Goal: Task Accomplishment & Management: Manage account settings

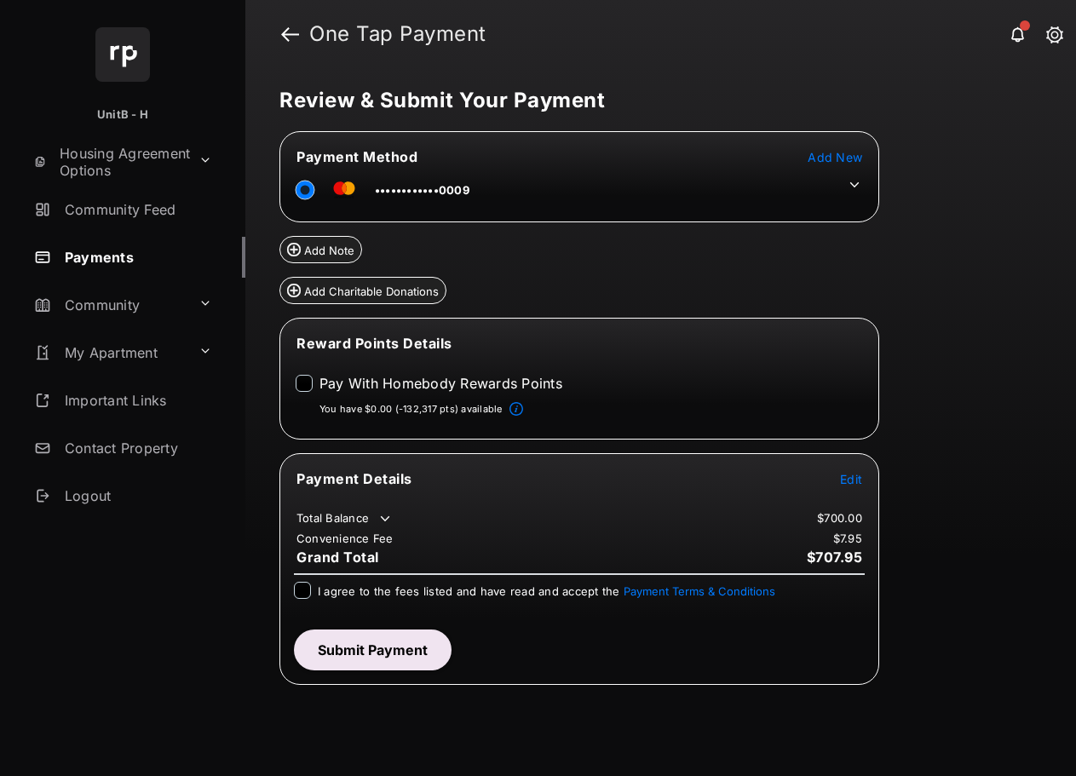
click at [852, 184] on icon at bounding box center [854, 184] width 9 height 5
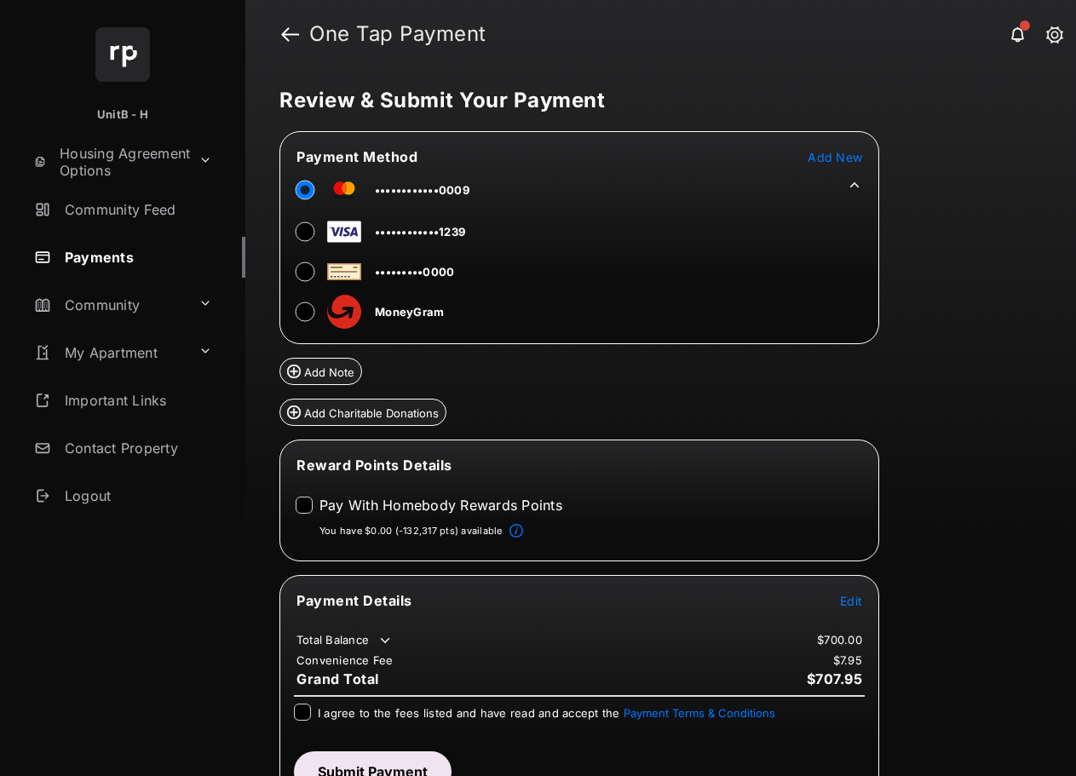
click at [852, 184] on icon at bounding box center [853, 184] width 15 height 15
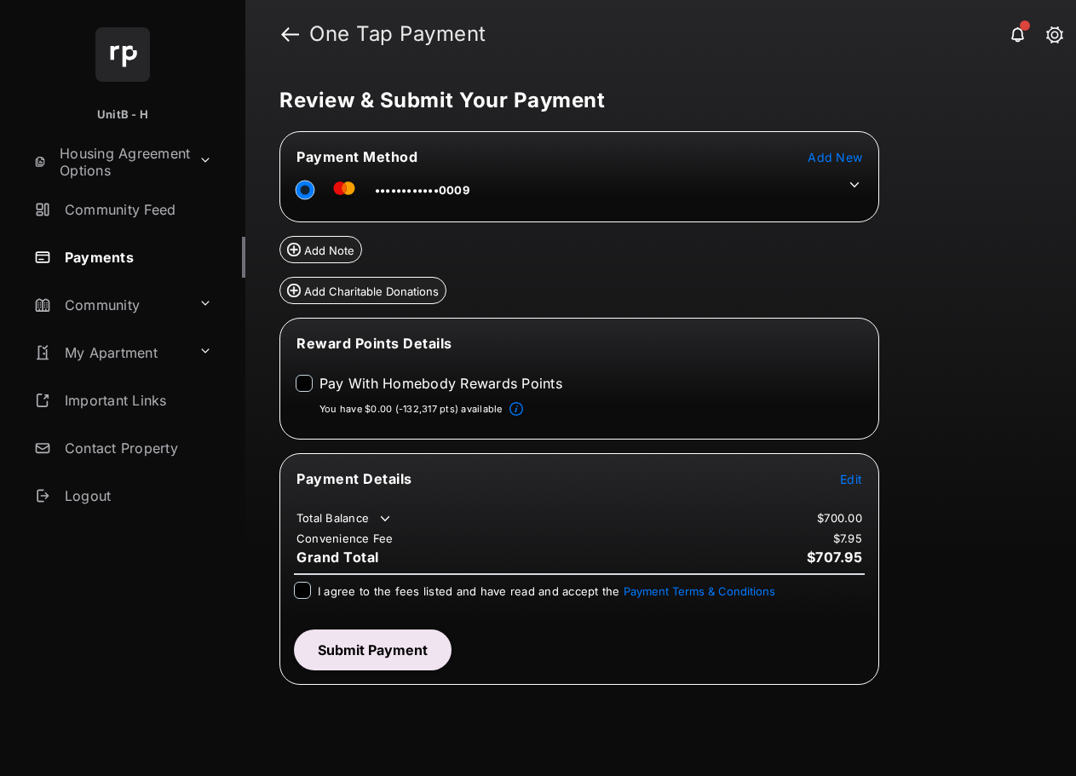
click at [846, 155] on span "Add New" at bounding box center [834, 157] width 54 height 14
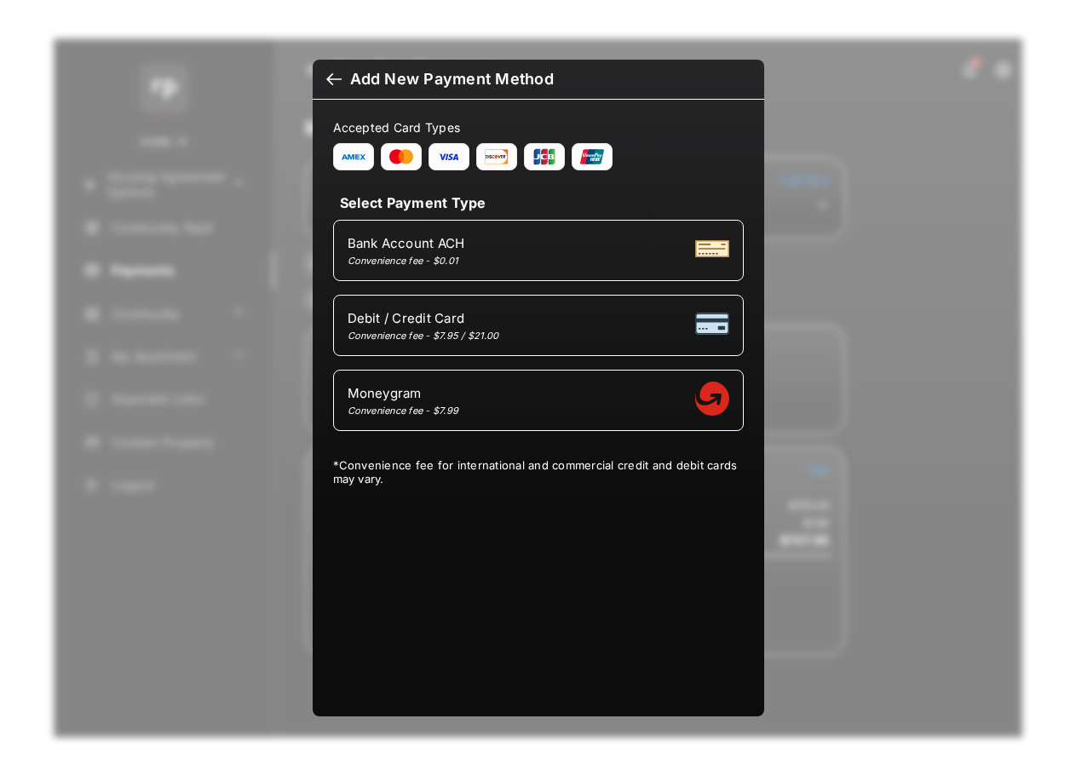
click at [334, 79] on div at bounding box center [333, 81] width 15 height 19
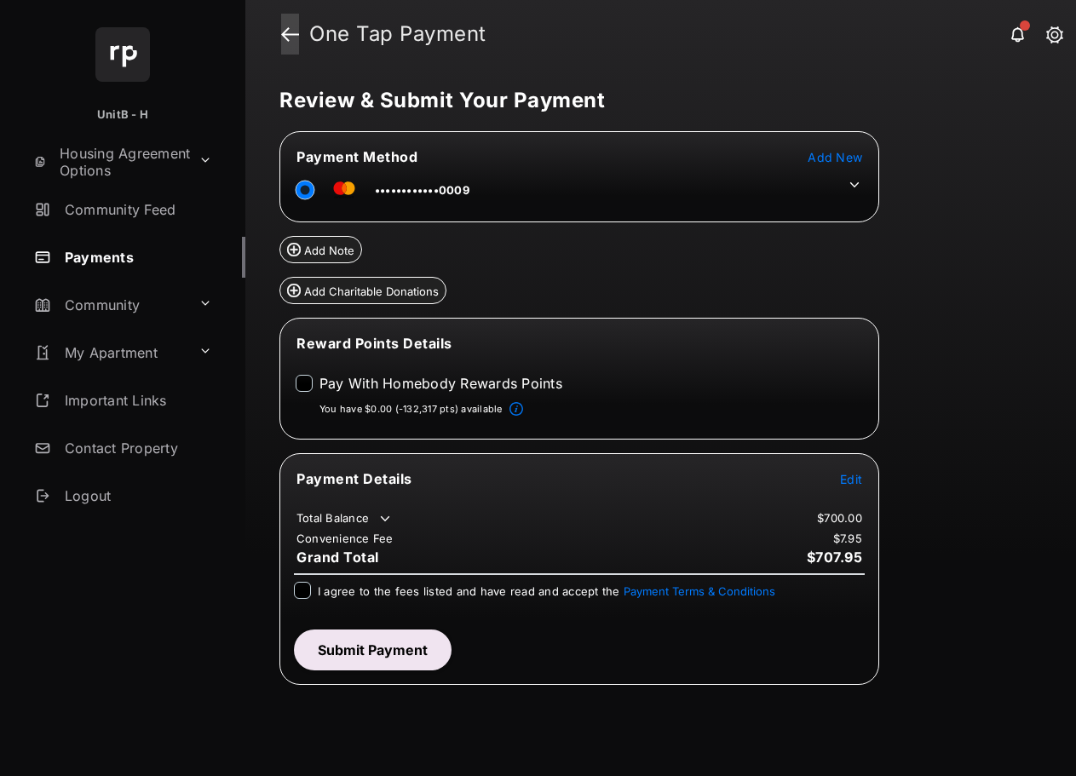
click at [293, 33] on link at bounding box center [290, 34] width 18 height 41
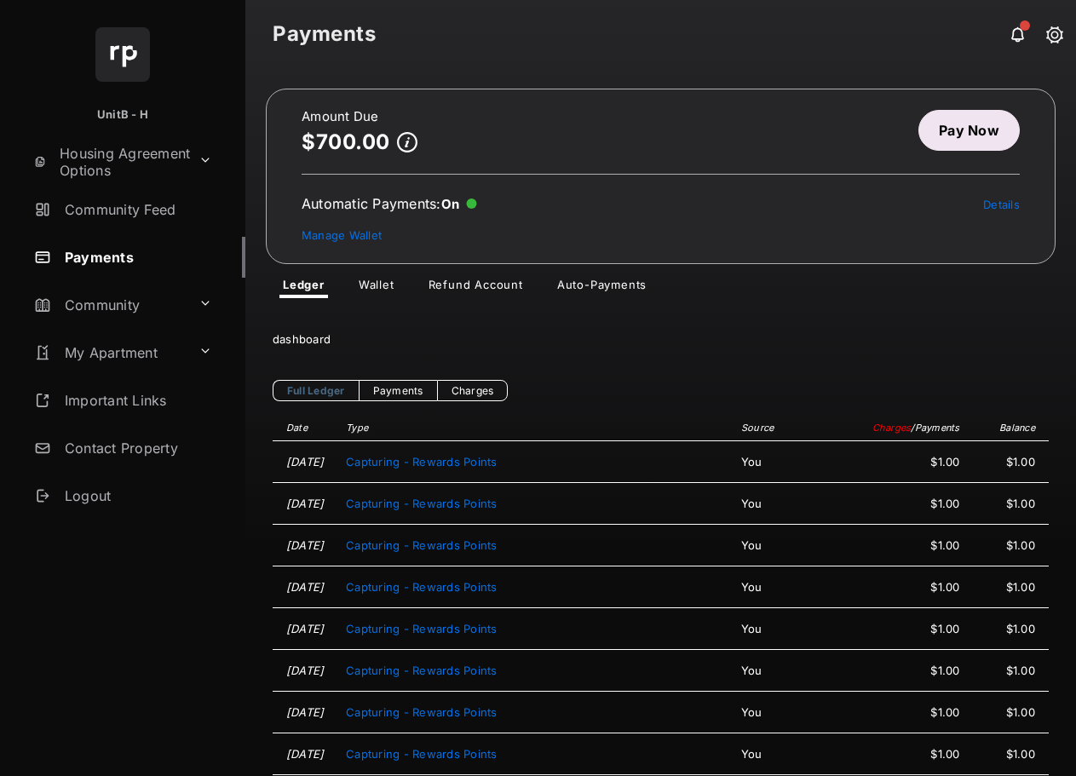
click at [382, 282] on link "Wallet" at bounding box center [376, 288] width 63 height 20
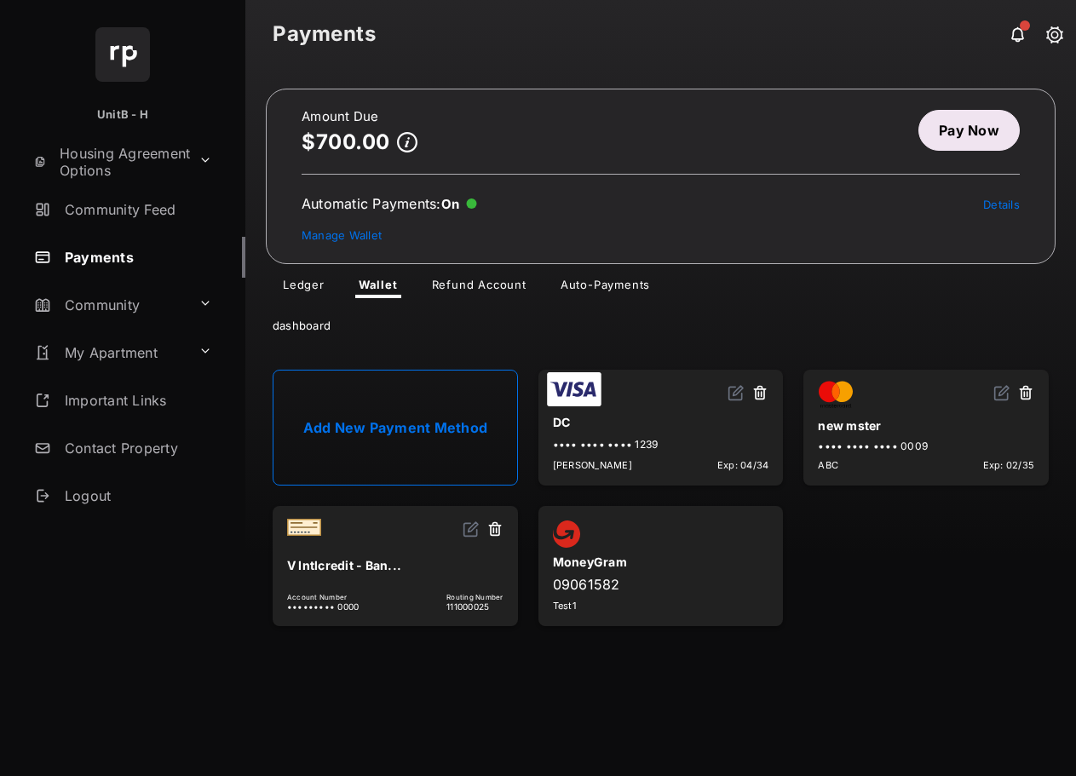
click at [426, 412] on link "Add New Payment Method" at bounding box center [394, 428] width 245 height 116
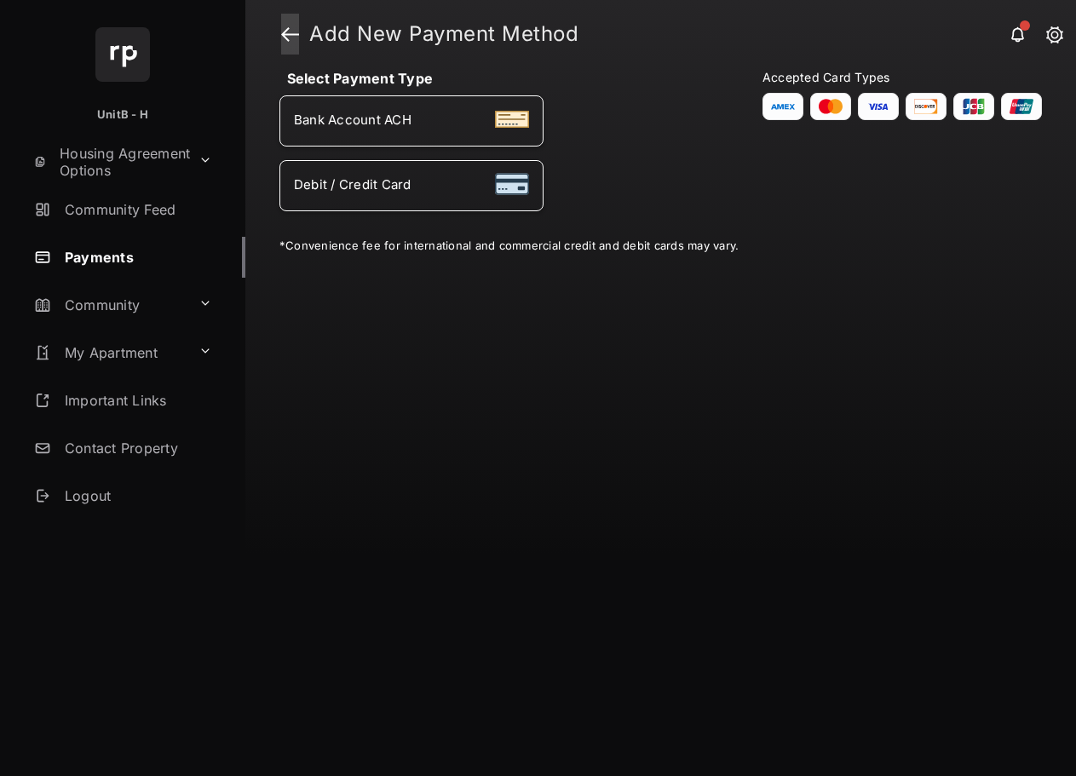
click at [288, 26] on link at bounding box center [290, 34] width 18 height 41
